Goal: Task Accomplishment & Management: Complete application form

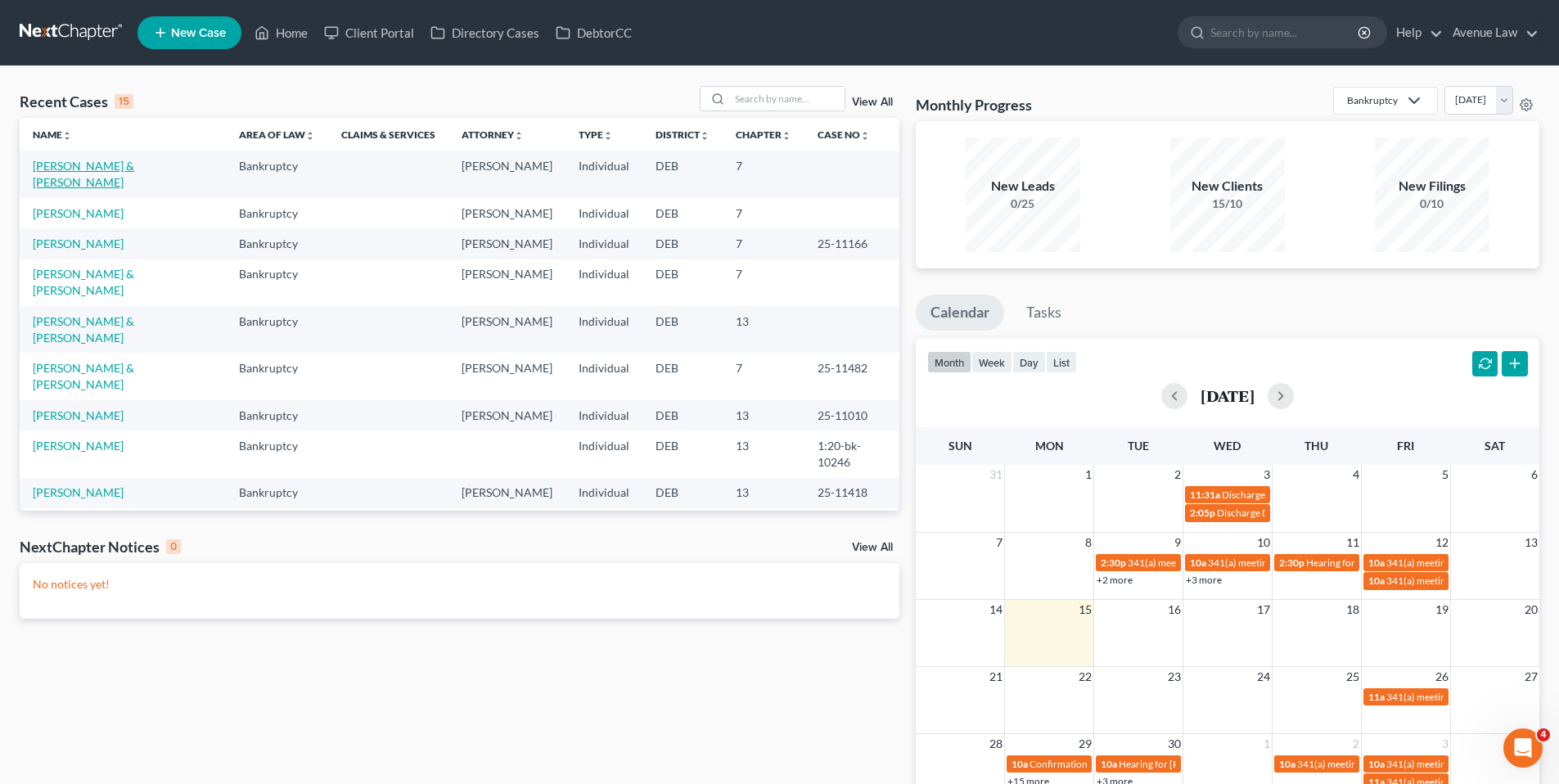
click at [134, 161] on link "[PERSON_NAME] & [PERSON_NAME]" at bounding box center [83, 174] width 102 height 30
select select "0"
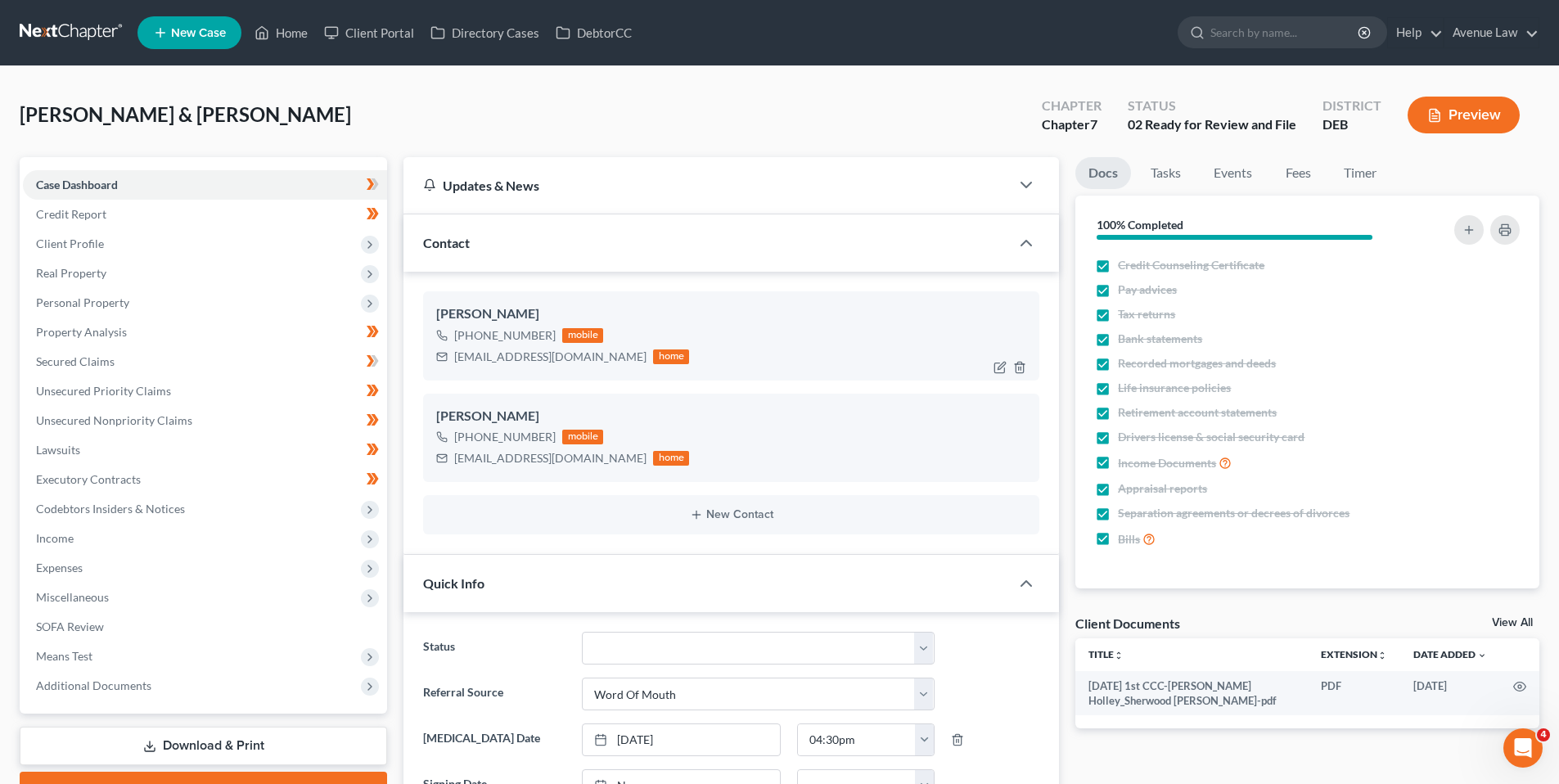
drag, startPoint x: 551, startPoint y: 336, endPoint x: 469, endPoint y: 344, distance: 82.4
click at [469, 344] on div "[PHONE_NUMBER] mobile" at bounding box center [562, 335] width 253 height 21
copy div "[PHONE_NUMBER]"
click at [305, 32] on link "Home" at bounding box center [281, 32] width 69 height 29
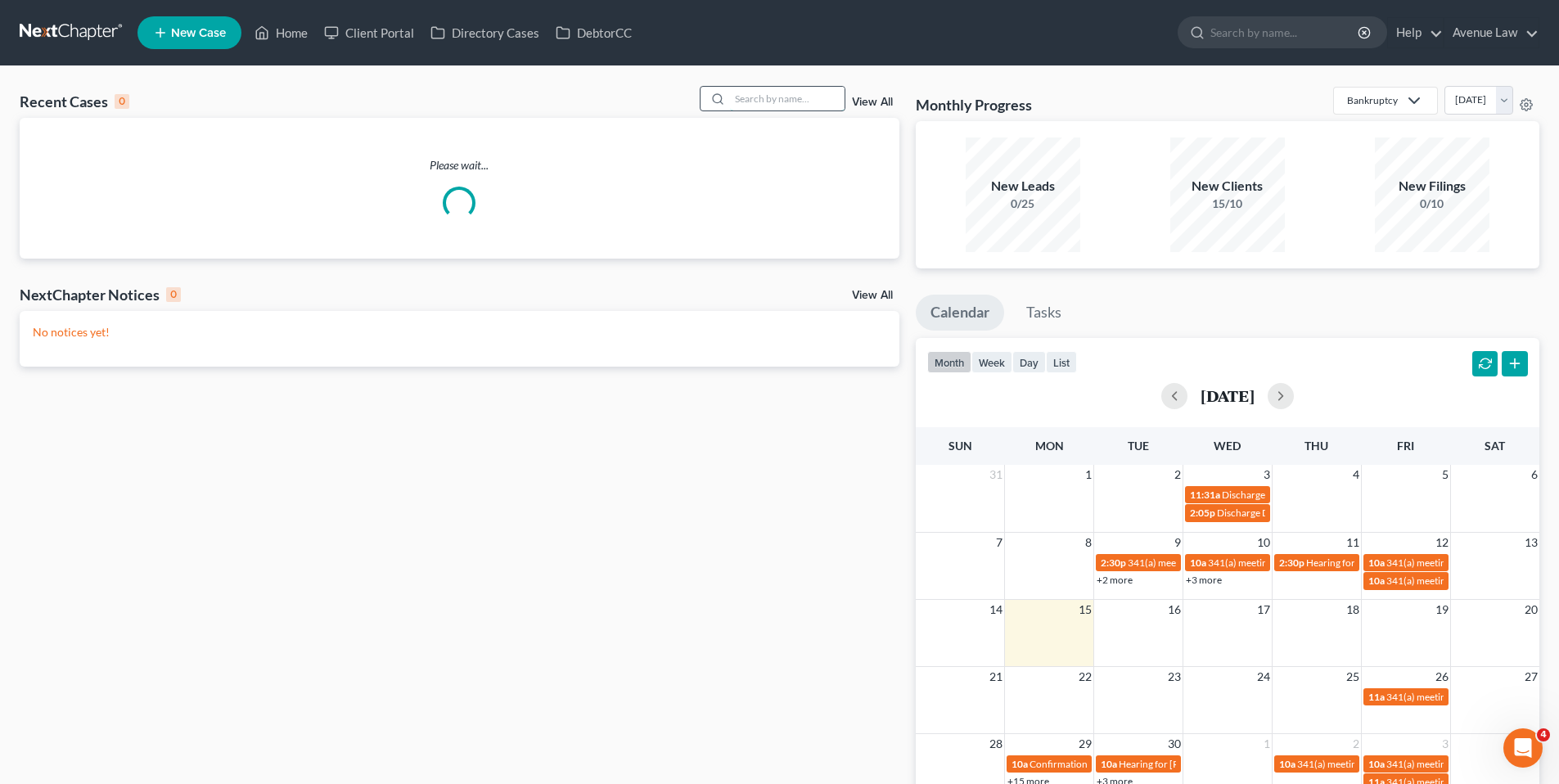
click at [740, 100] on input "search" at bounding box center [787, 98] width 114 height 24
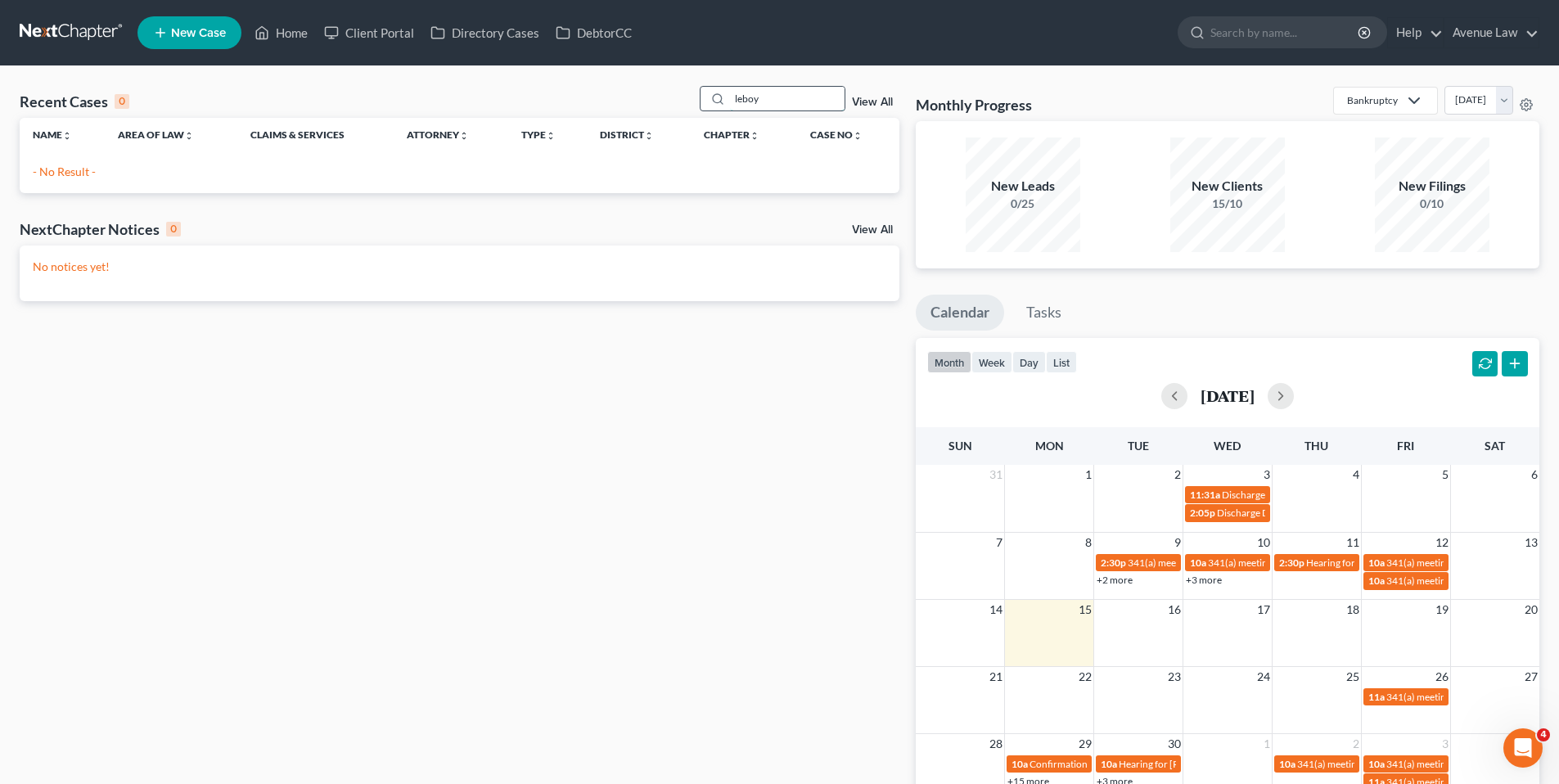
drag, startPoint x: 793, startPoint y: 104, endPoint x: 722, endPoint y: 102, distance: 71.0
click at [722, 102] on div "leboy" at bounding box center [772, 98] width 146 height 26
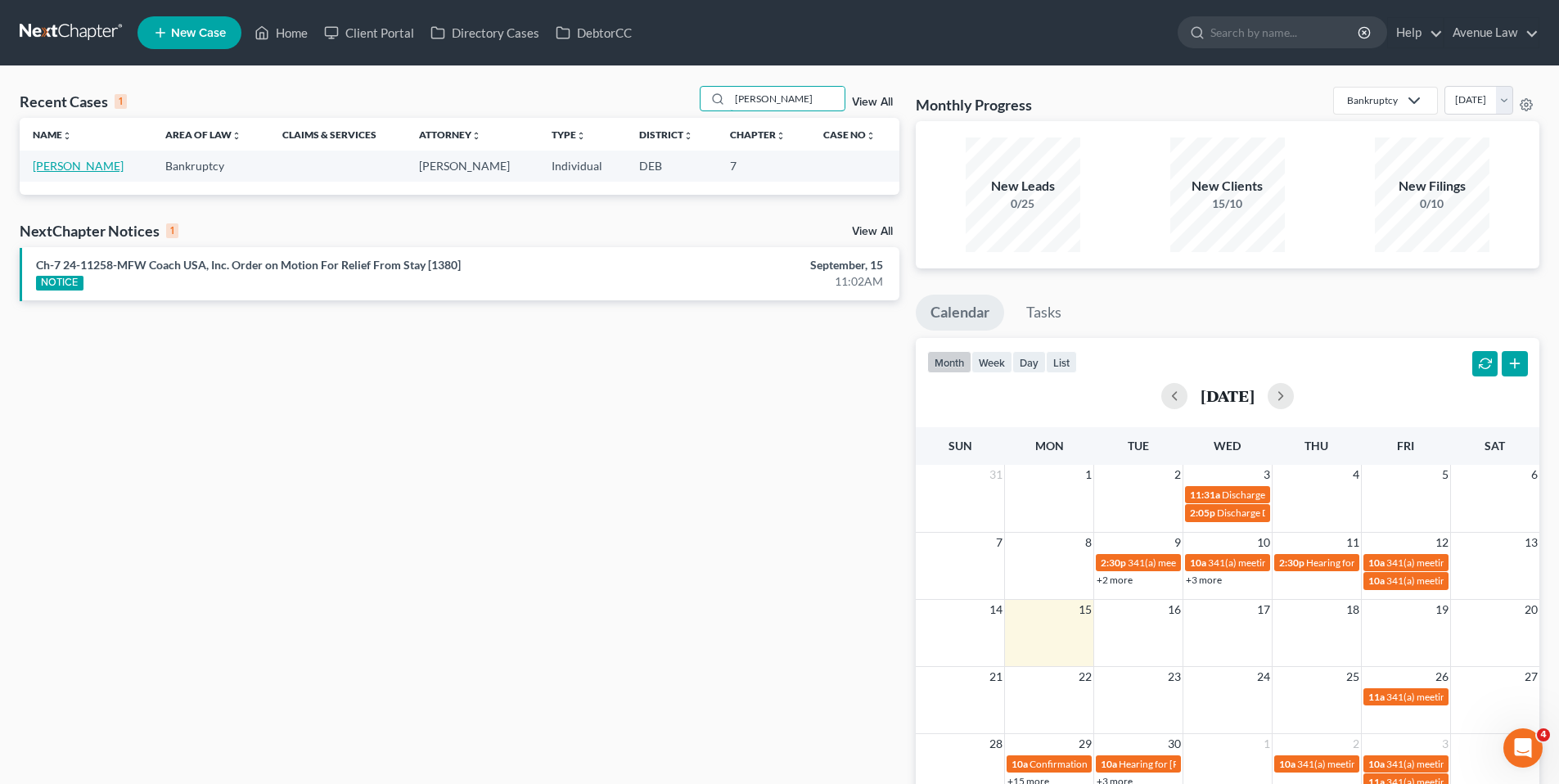
type input "[PERSON_NAME]"
click at [72, 168] on link "[PERSON_NAME]" at bounding box center [77, 166] width 90 height 14
select select "0"
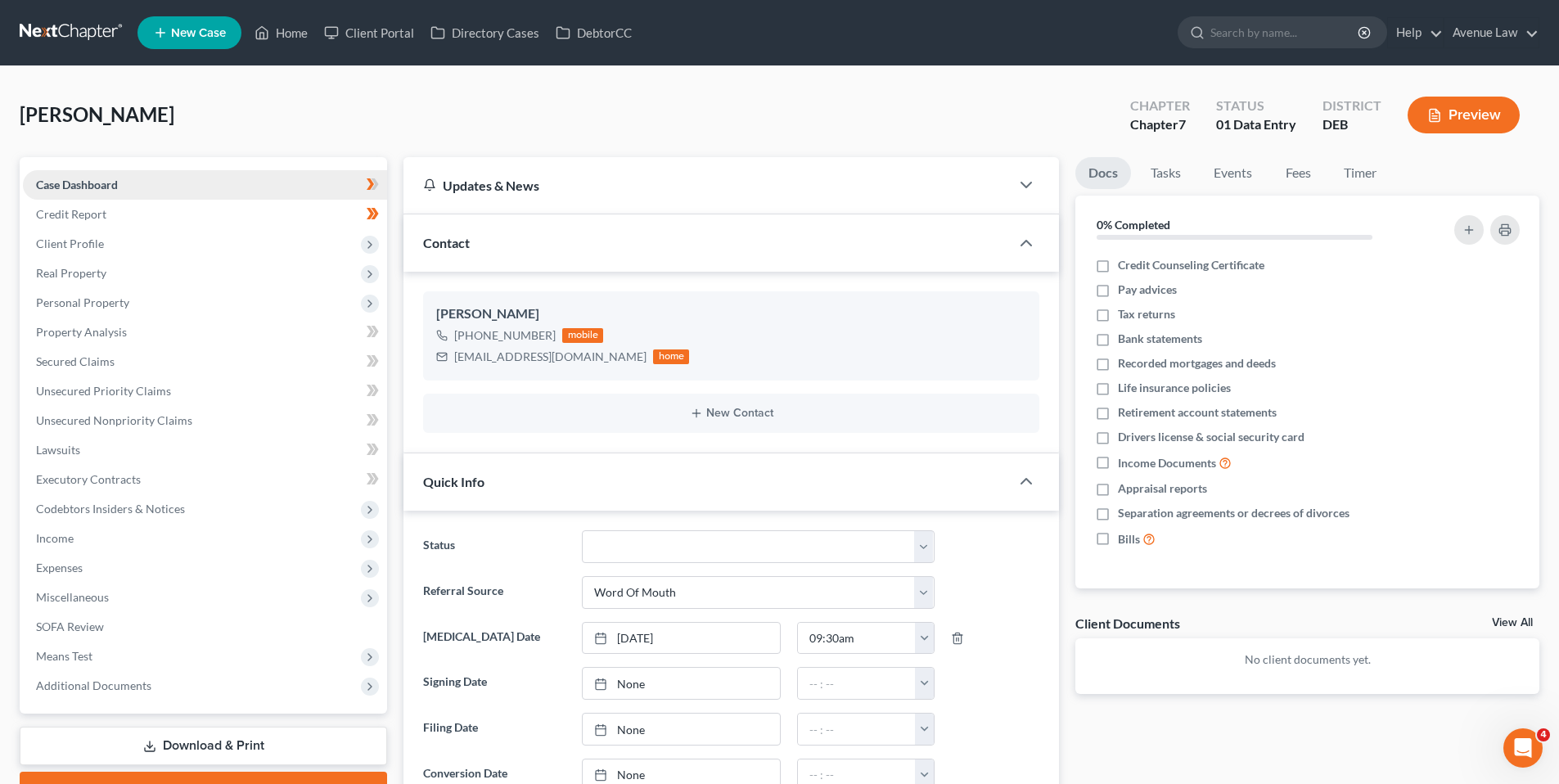
drag, startPoint x: 101, startPoint y: 183, endPoint x: 61, endPoint y: 182, distance: 40.0
click at [99, 183] on span "Case Dashboard" at bounding box center [77, 185] width 82 height 14
drag, startPoint x: 553, startPoint y: 331, endPoint x: 462, endPoint y: 344, distance: 91.9
click at [462, 344] on div "[PHONE_NUMBER] mobile" at bounding box center [562, 335] width 253 height 21
copy div "[PHONE_NUMBER]"
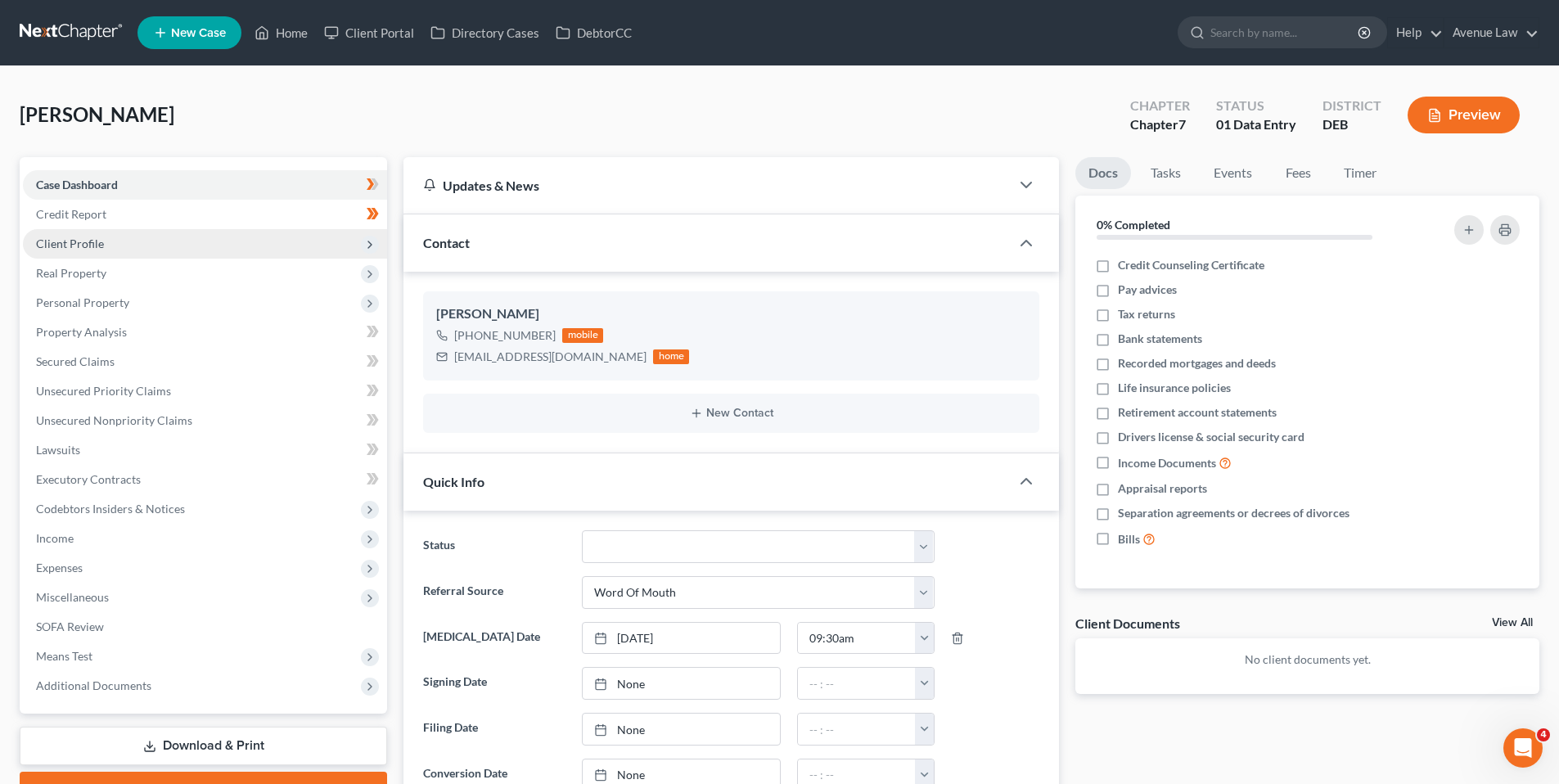
click at [81, 238] on span "Client Profile" at bounding box center [69, 243] width 68 height 14
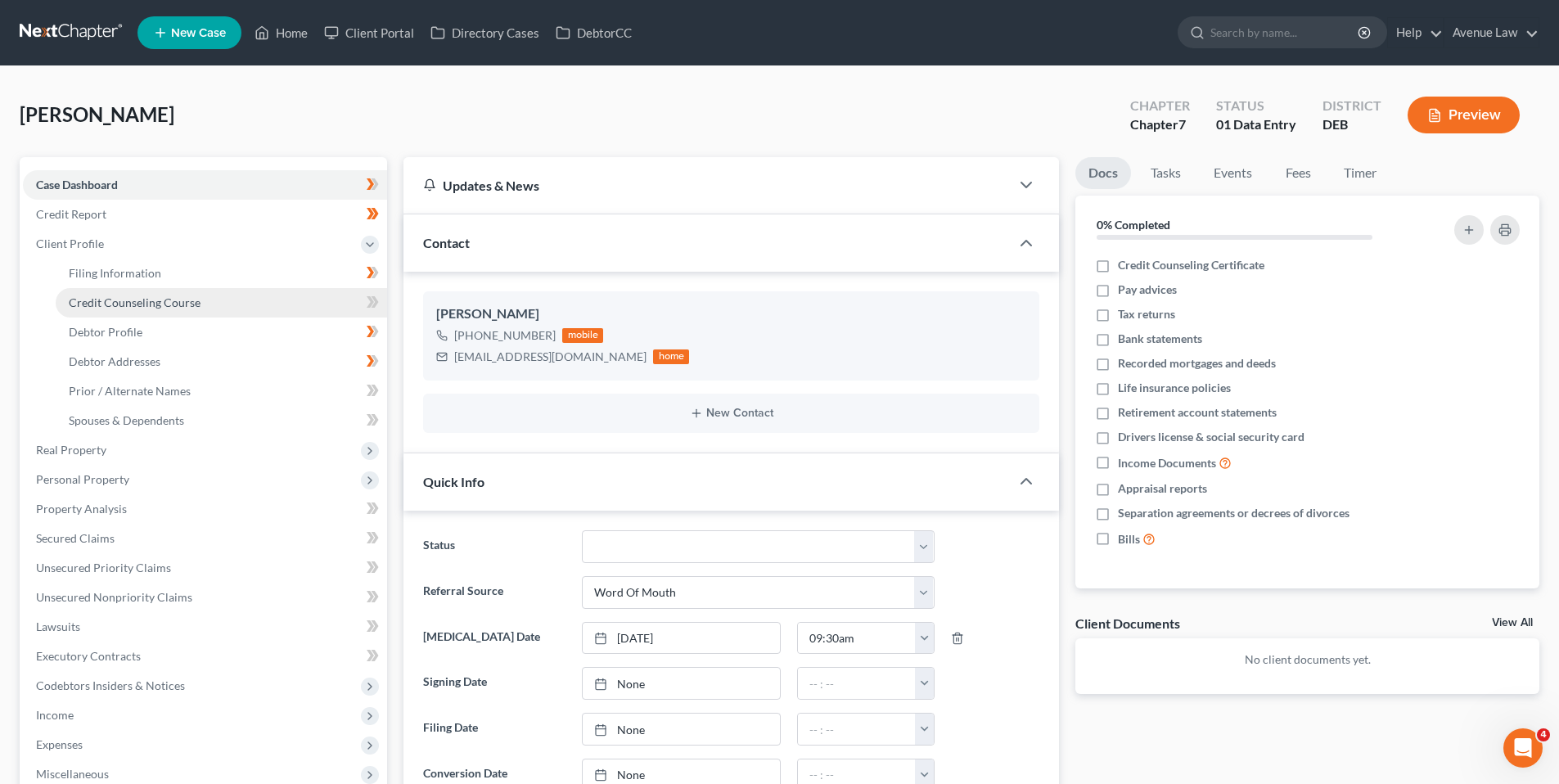
click at [121, 299] on span "Credit Counseling Course" at bounding box center [134, 302] width 131 height 14
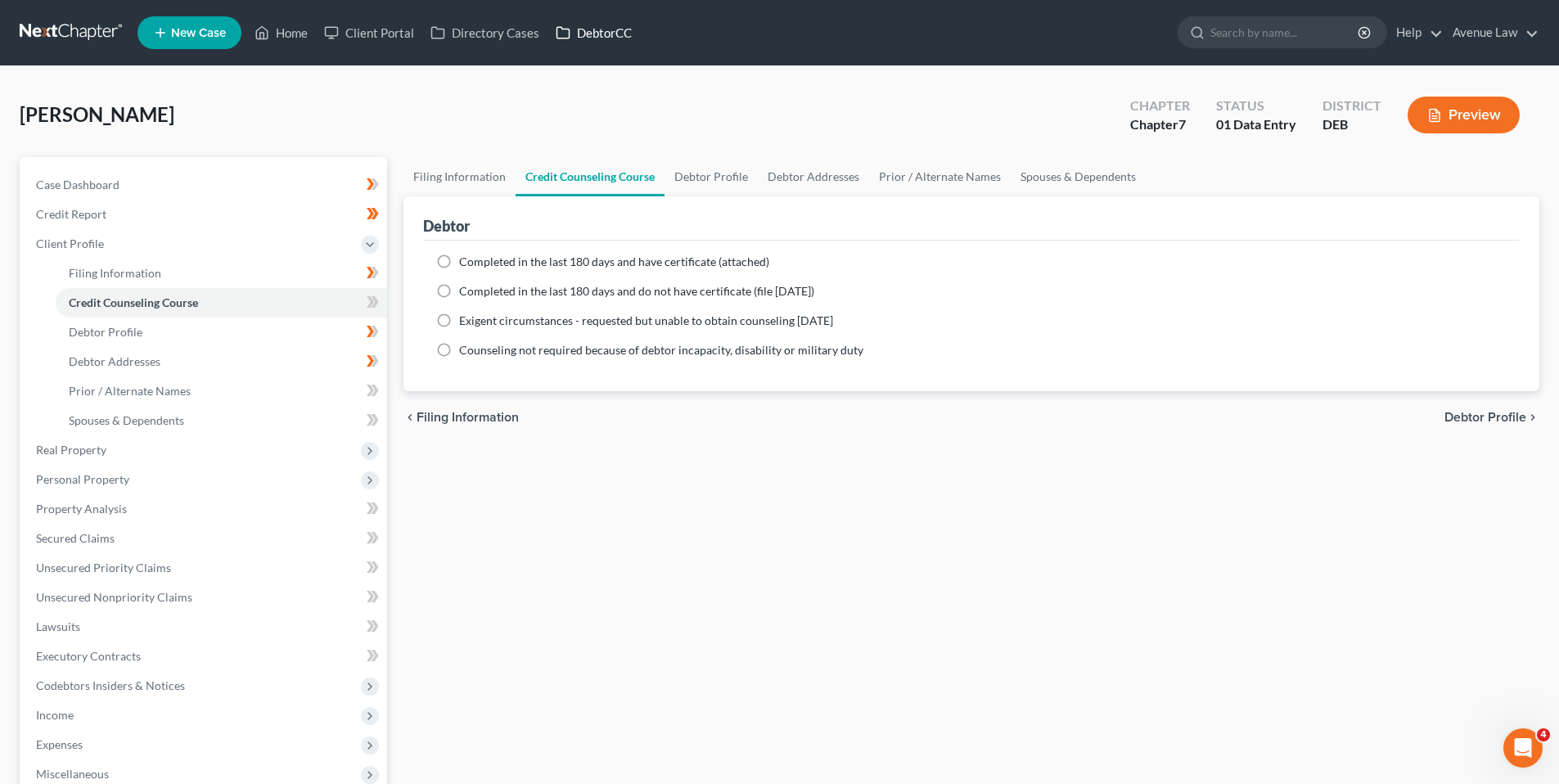
click at [602, 36] on link "DebtorCC" at bounding box center [593, 32] width 92 height 29
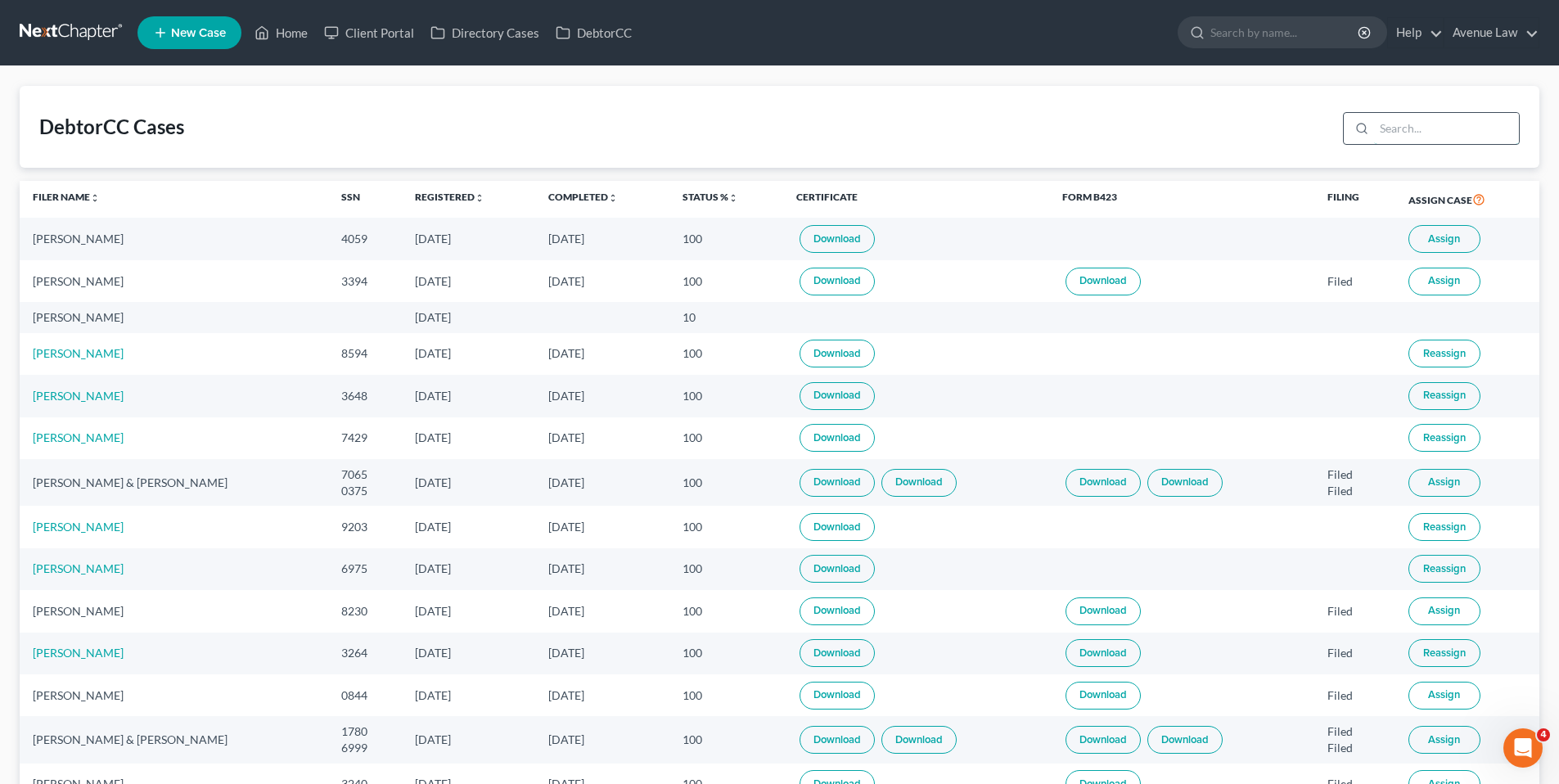
drag, startPoint x: 1411, startPoint y: 125, endPoint x: 1398, endPoint y: 127, distance: 13.2
click at [1400, 127] on input "search" at bounding box center [1447, 128] width 145 height 31
type input "[PERSON_NAME]"
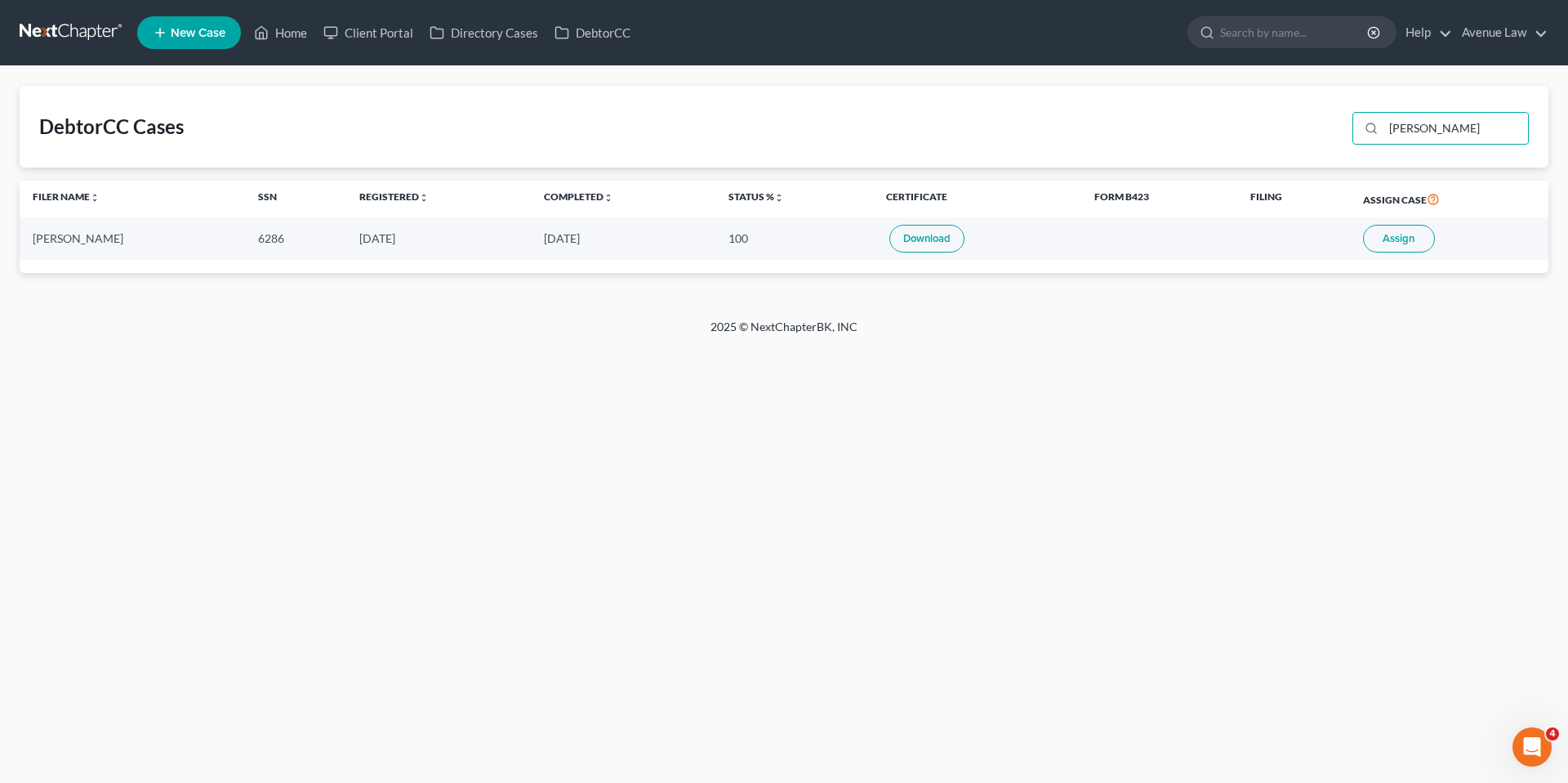
click at [1395, 232] on span "Assign" at bounding box center [1399, 239] width 32 height 13
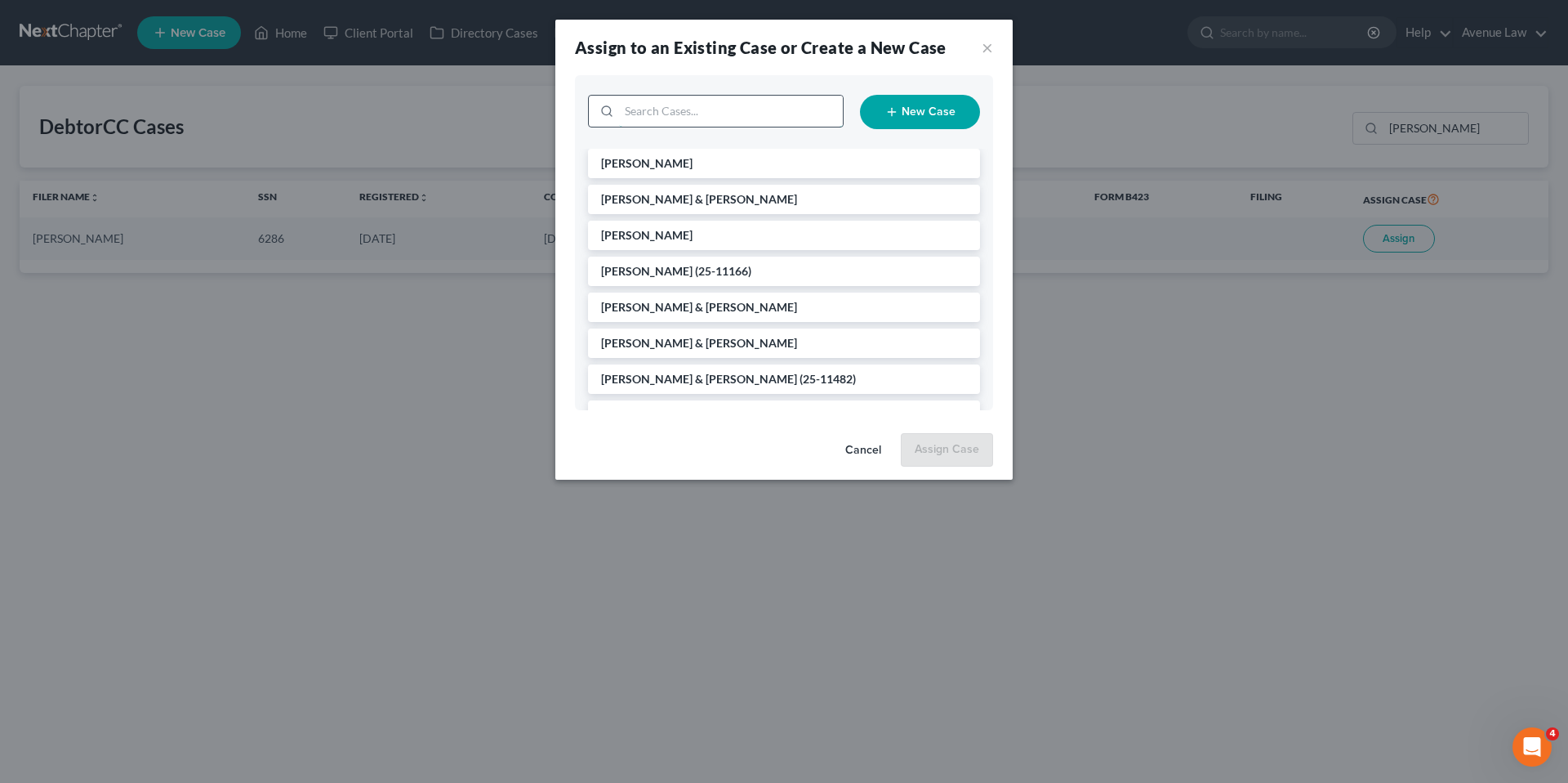
click at [671, 112] on input "search" at bounding box center [731, 111] width 224 height 31
type input "[PERSON_NAME]"
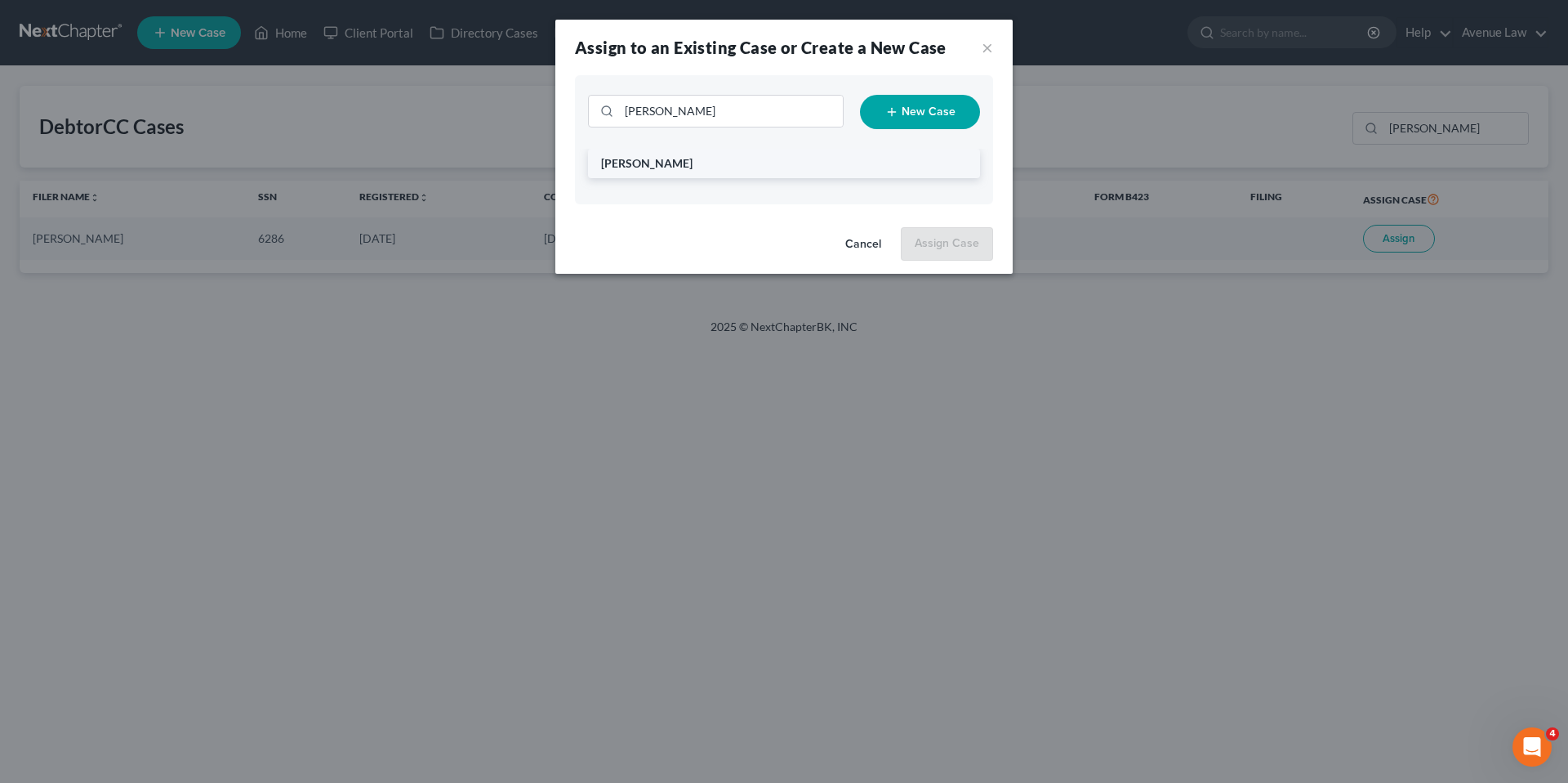
click at [650, 162] on span "[PERSON_NAME]" at bounding box center [647, 162] width 91 height 14
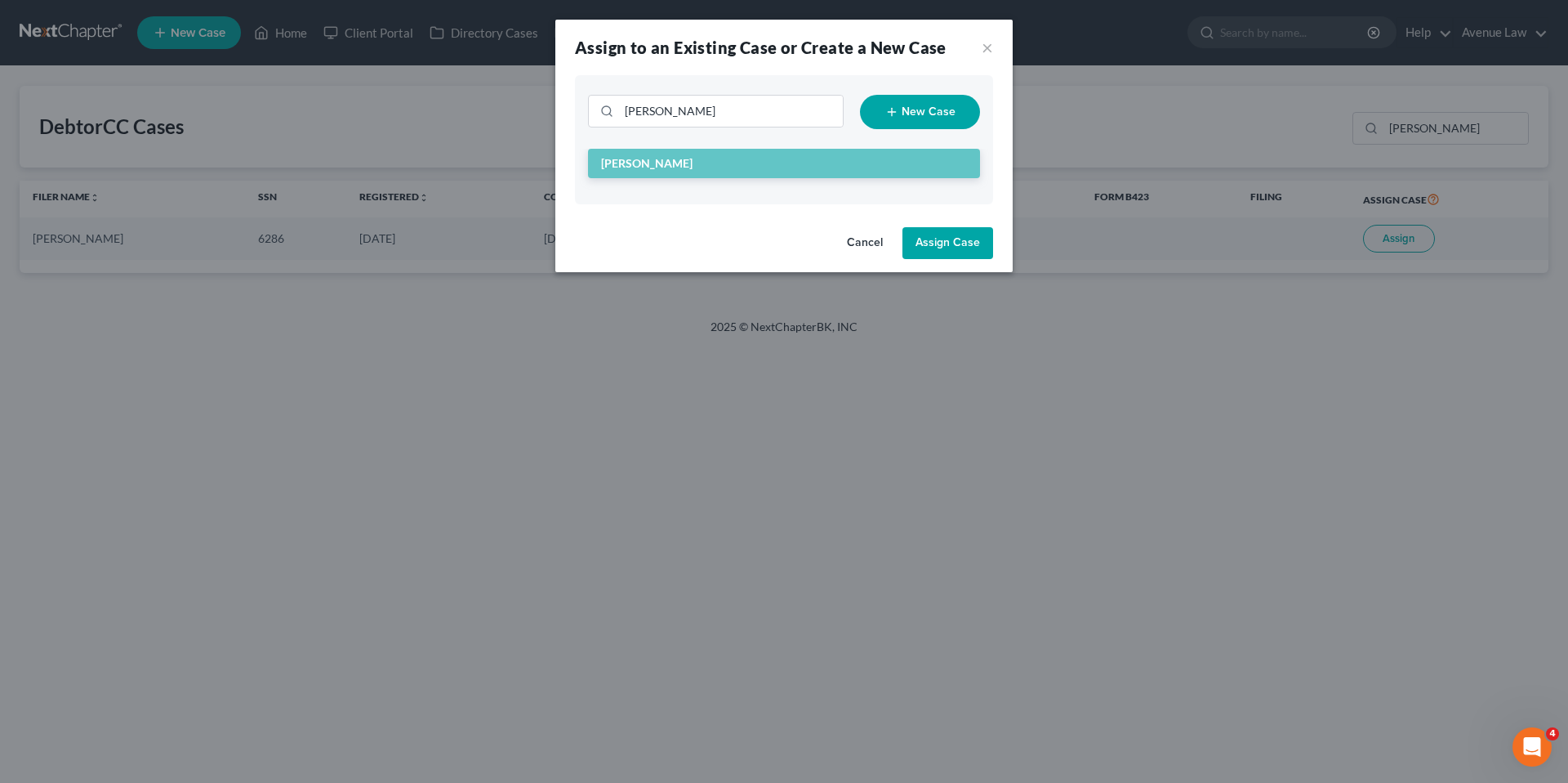
click at [939, 234] on button "Assign Case" at bounding box center [947, 243] width 90 height 32
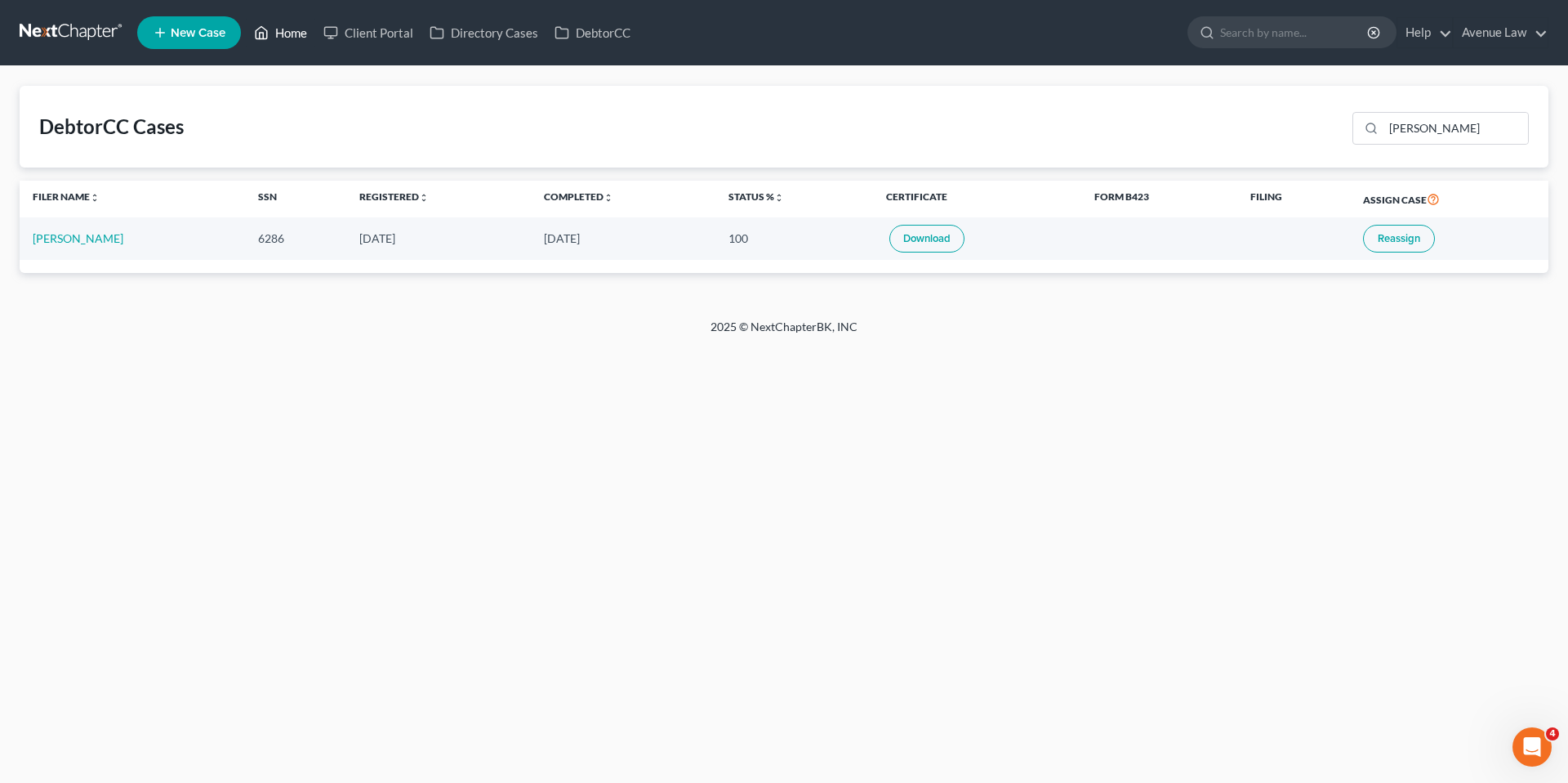
click at [290, 36] on link "Home" at bounding box center [280, 32] width 69 height 29
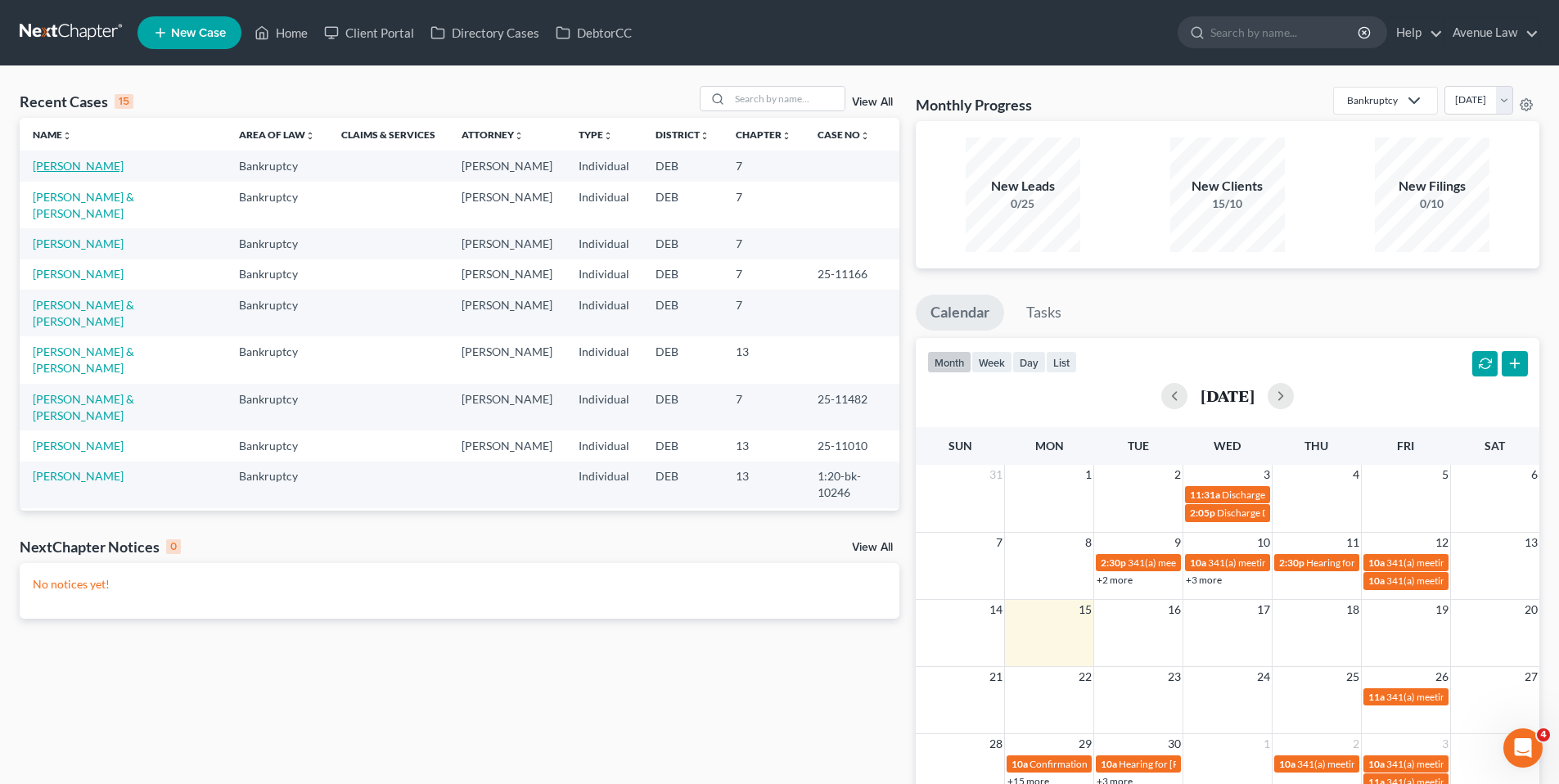
click at [74, 165] on link "[PERSON_NAME]" at bounding box center [77, 166] width 90 height 14
select select "0"
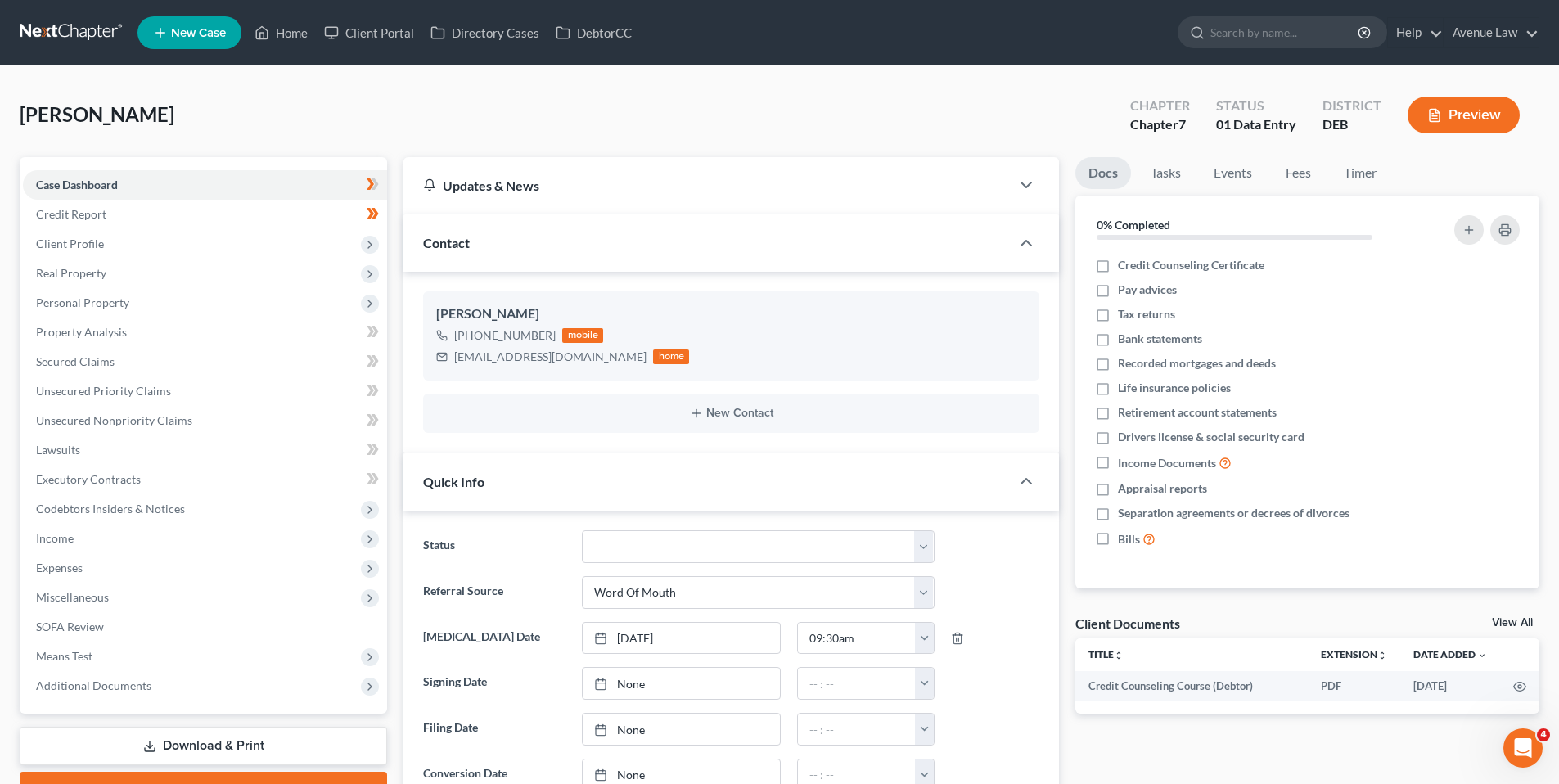
drag, startPoint x: 1106, startPoint y: 265, endPoint x: 394, endPoint y: 226, distance: 713.1
click at [1117, 265] on label "Credit Counseling Certificate" at bounding box center [1191, 265] width 147 height 16
click at [1124, 265] on input "Credit Counseling Certificate" at bounding box center [1129, 262] width 10 height 10
checkbox input "true"
click at [93, 247] on span "Client Profile" at bounding box center [69, 243] width 68 height 14
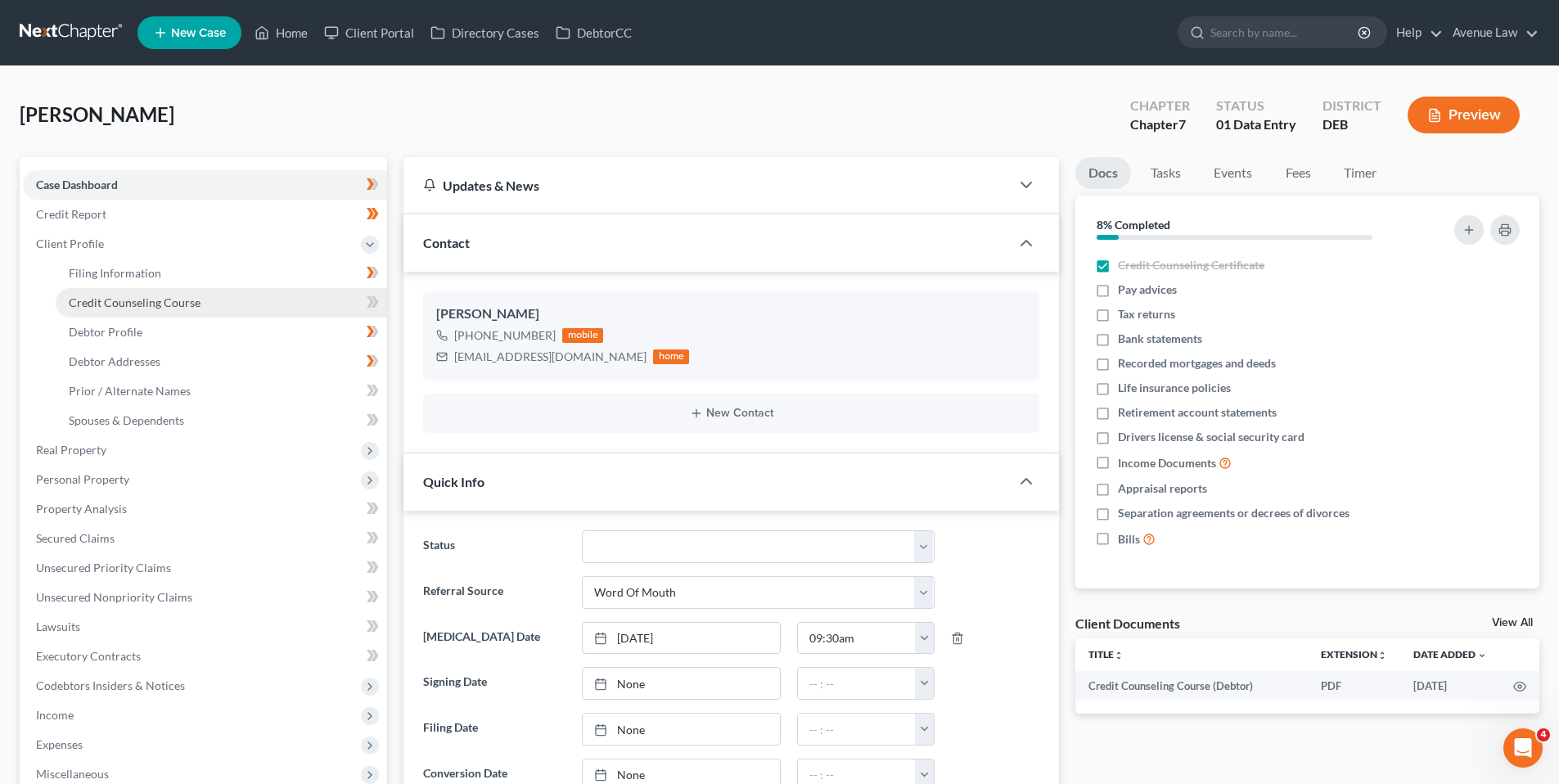
click at [144, 298] on span "Credit Counseling Course" at bounding box center [134, 302] width 131 height 14
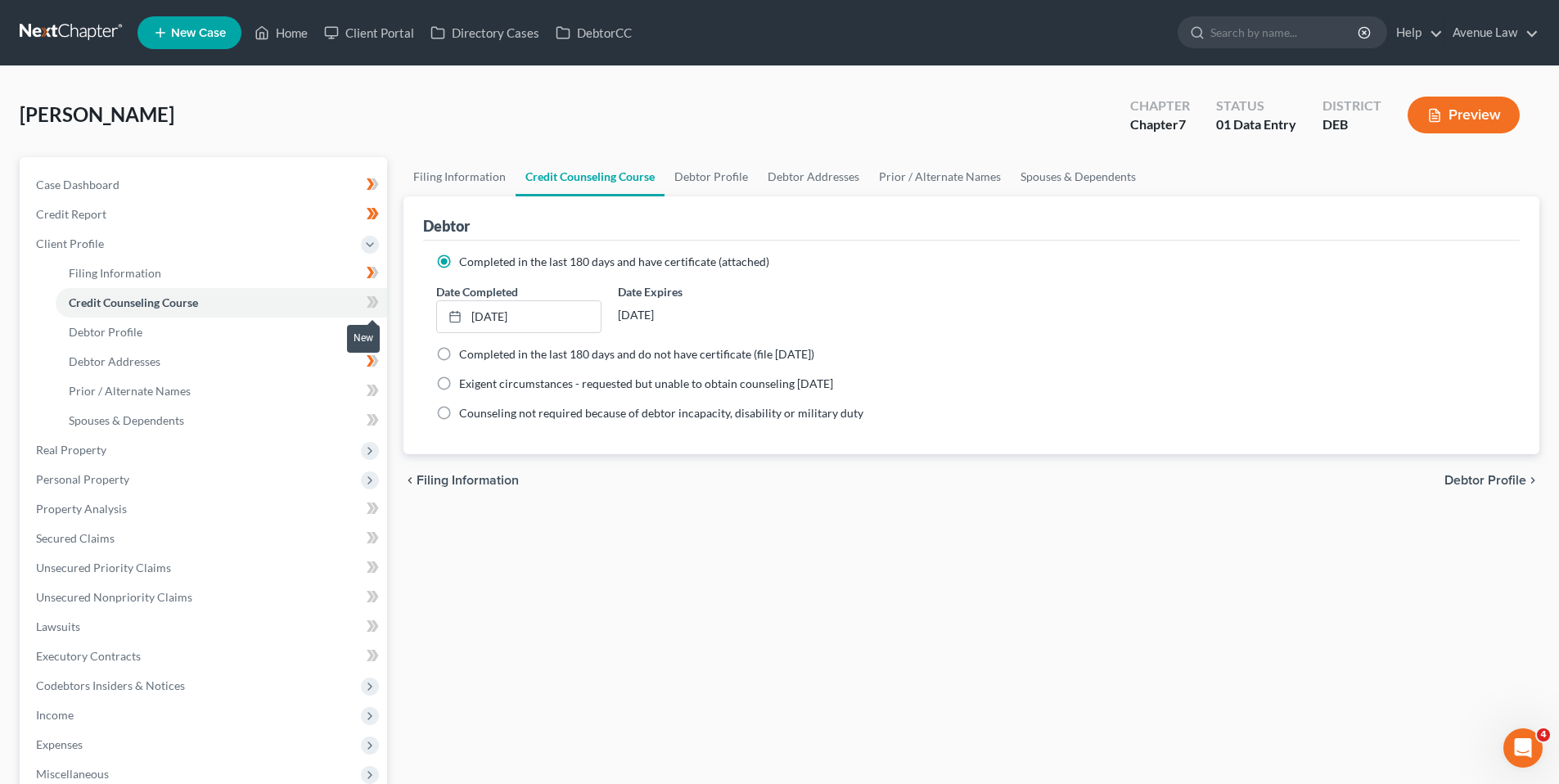
click at [377, 301] on icon at bounding box center [375, 302] width 8 height 11
click at [104, 185] on span "Case Dashboard" at bounding box center [78, 185] width 84 height 14
select select "0"
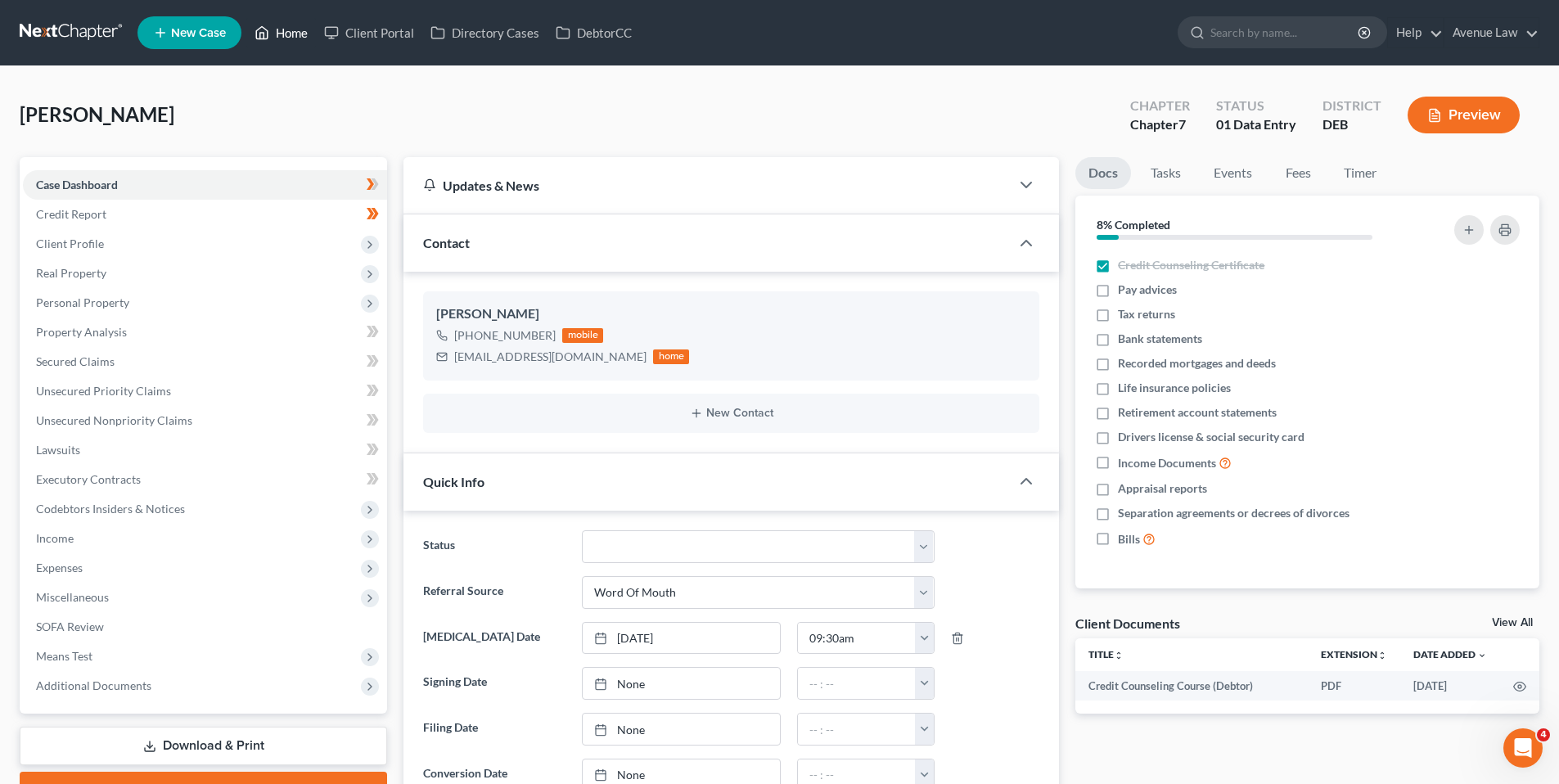
click at [289, 29] on link "Home" at bounding box center [281, 32] width 69 height 29
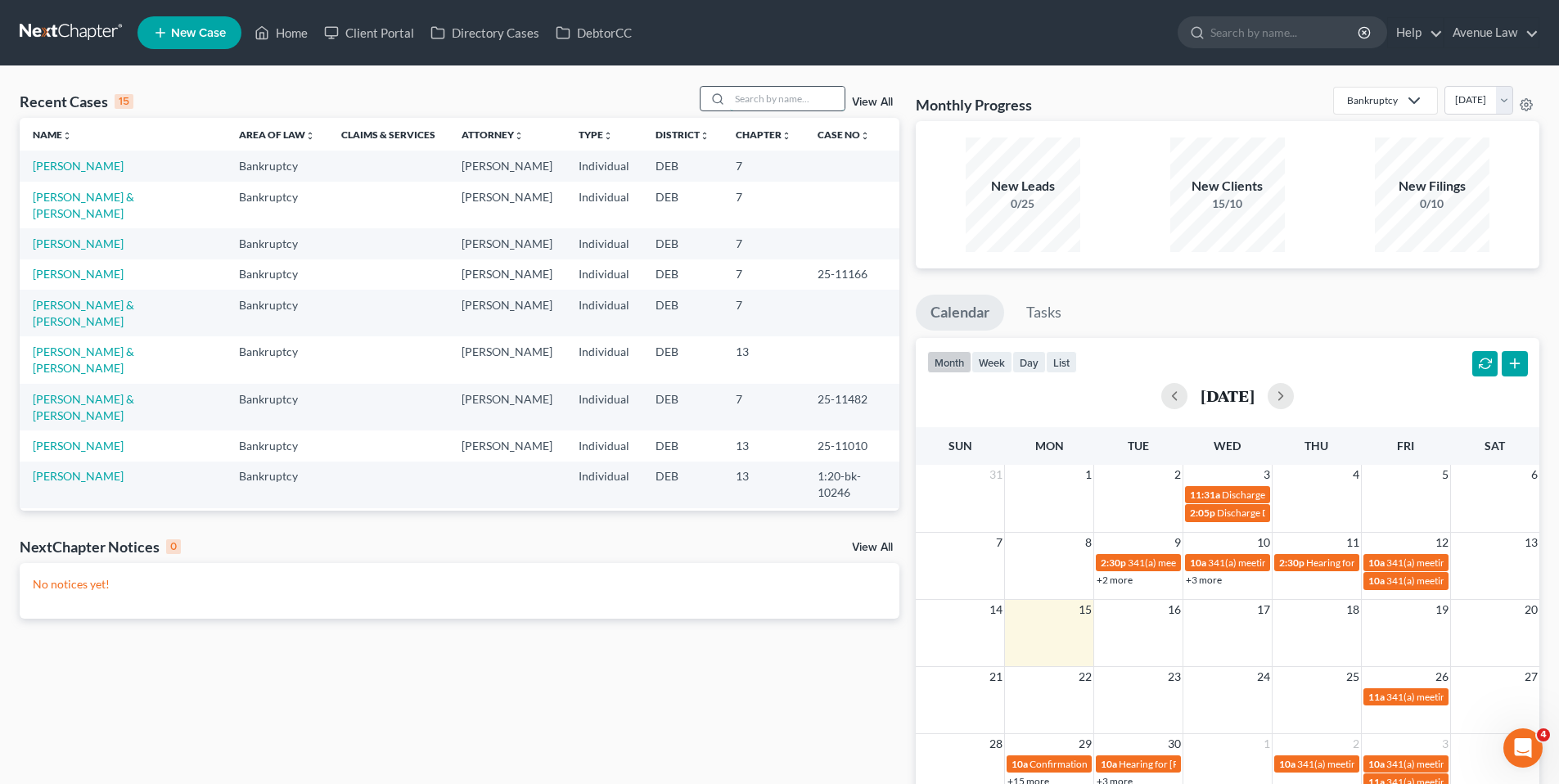
click at [798, 101] on input "search" at bounding box center [787, 98] width 114 height 24
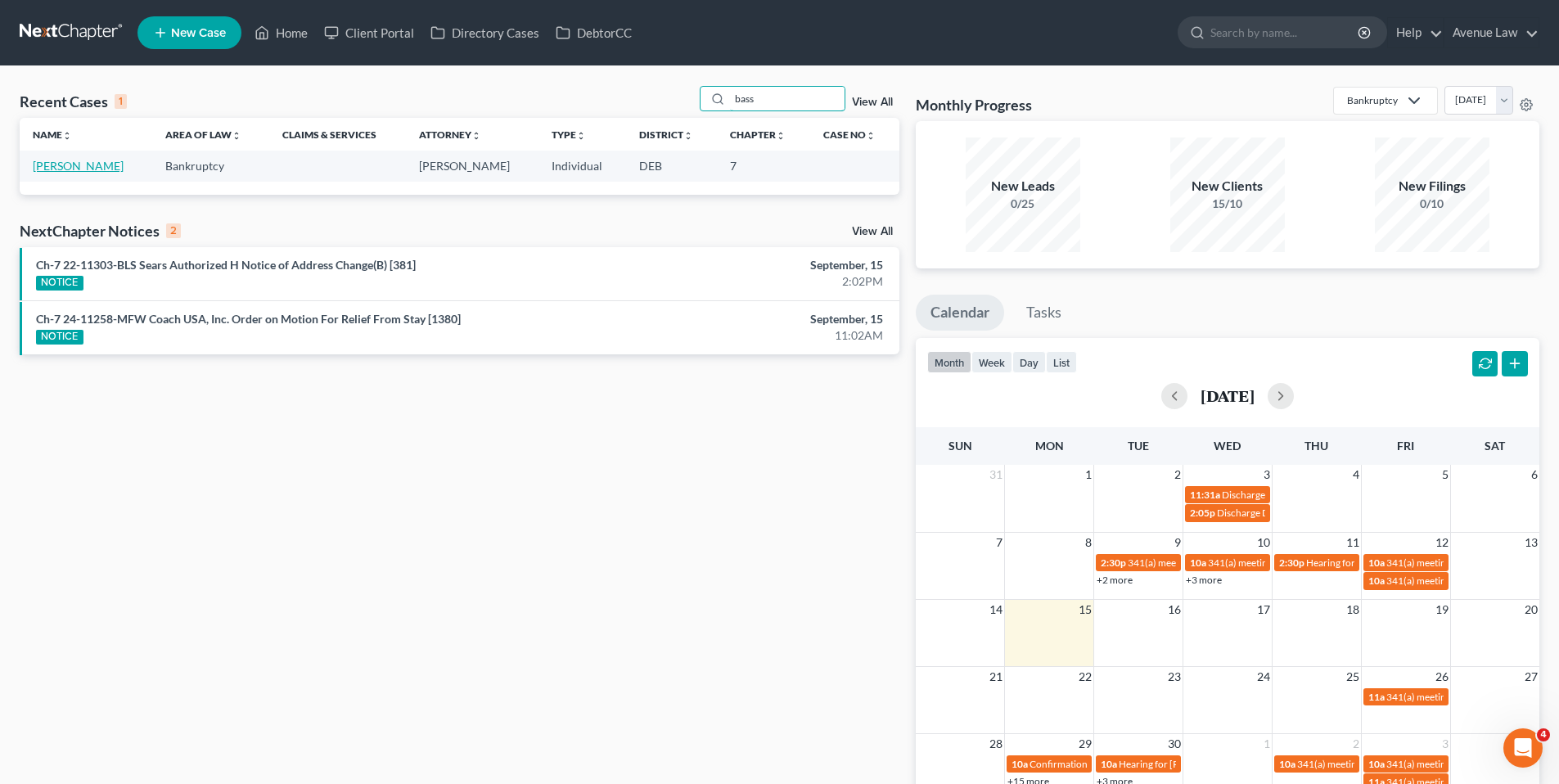
type input "bass"
click at [85, 164] on link "[PERSON_NAME]" at bounding box center [77, 166] width 90 height 14
select select "0"
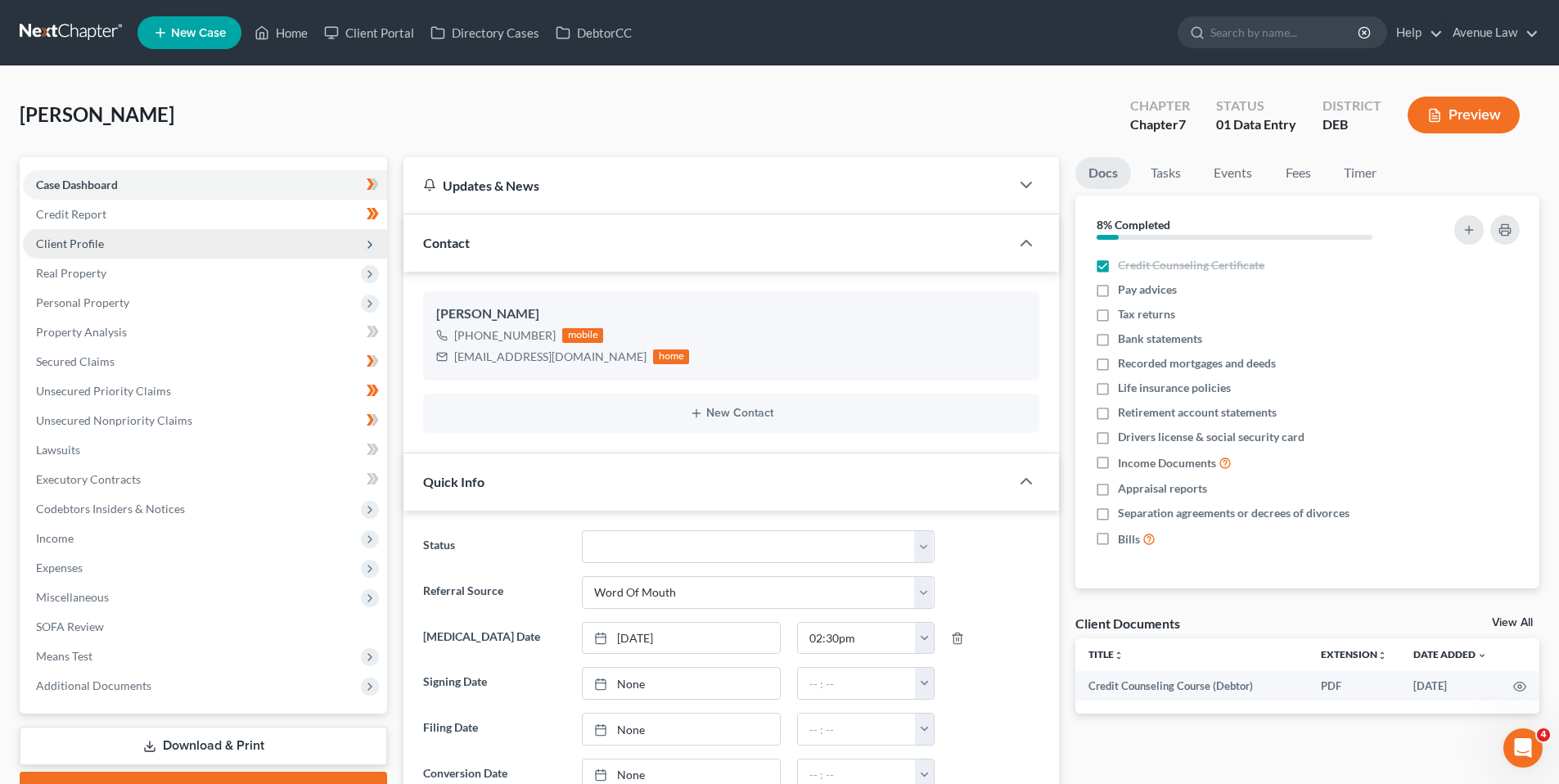
click at [79, 243] on span "Client Profile" at bounding box center [69, 243] width 68 height 14
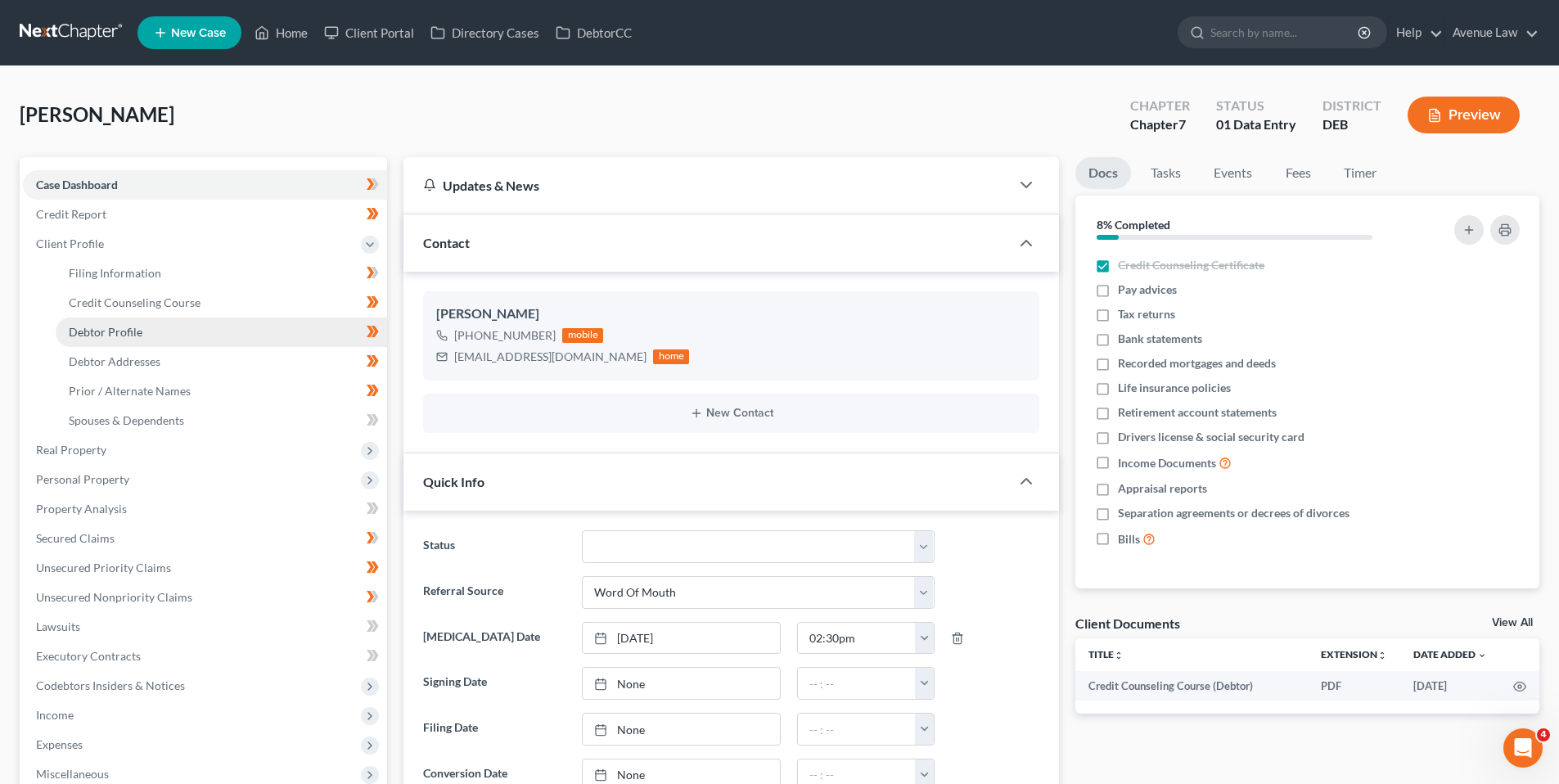
click at [132, 329] on span "Debtor Profile" at bounding box center [105, 331] width 73 height 14
select select "0"
select select "3"
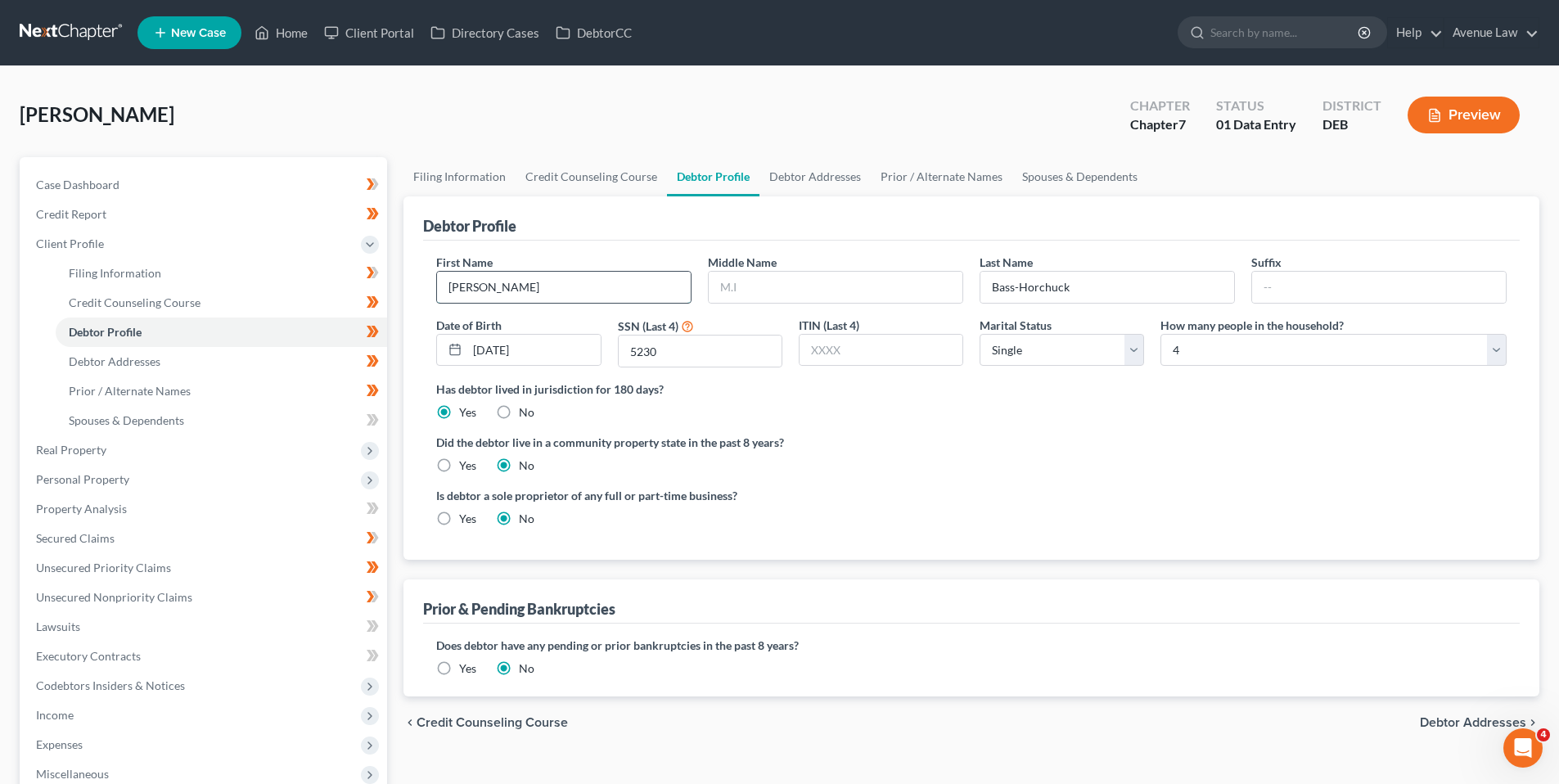
click at [483, 286] on input "[PERSON_NAME]" at bounding box center [563, 286] width 254 height 31
type input "Juiliette"
click at [730, 279] on input "text" at bounding box center [836, 286] width 254 height 31
drag, startPoint x: 306, startPoint y: 36, endPoint x: 308, endPoint y: 28, distance: 8.2
click at [305, 34] on link "Home" at bounding box center [281, 32] width 69 height 29
